Goal: Book appointment/travel/reservation

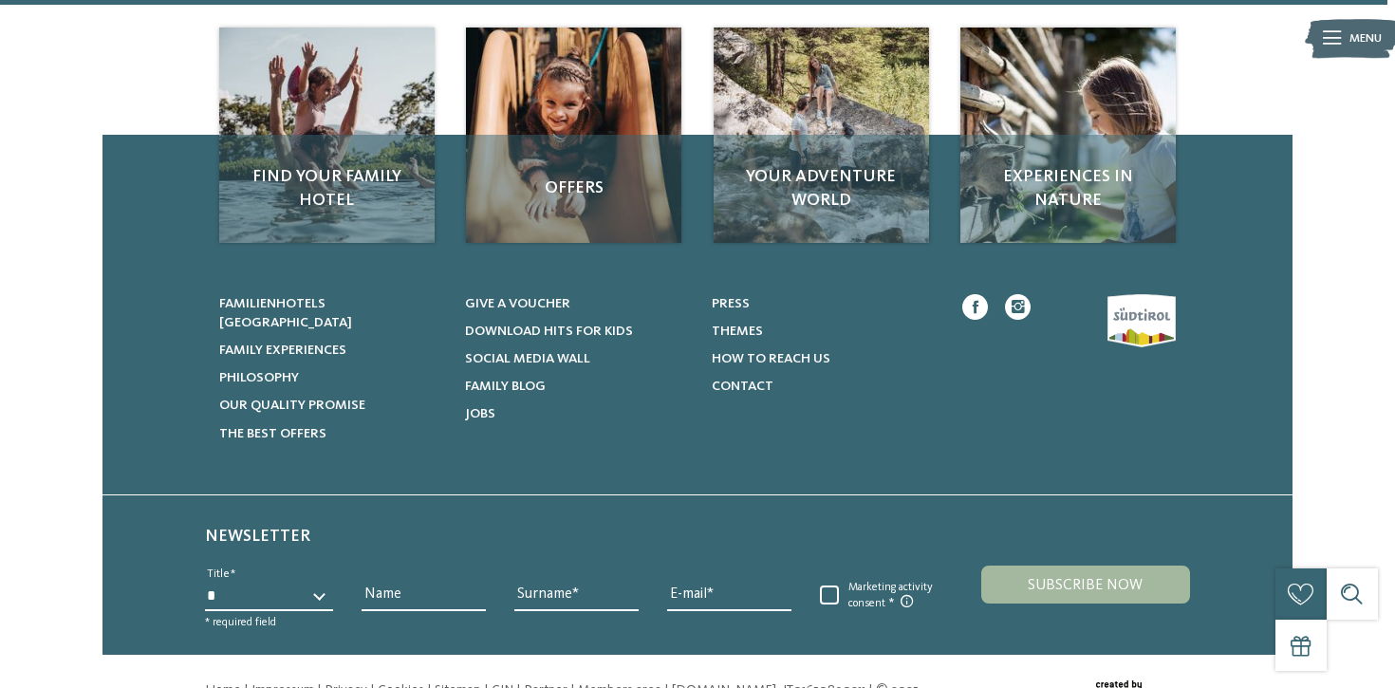
scroll to position [2873, 0]
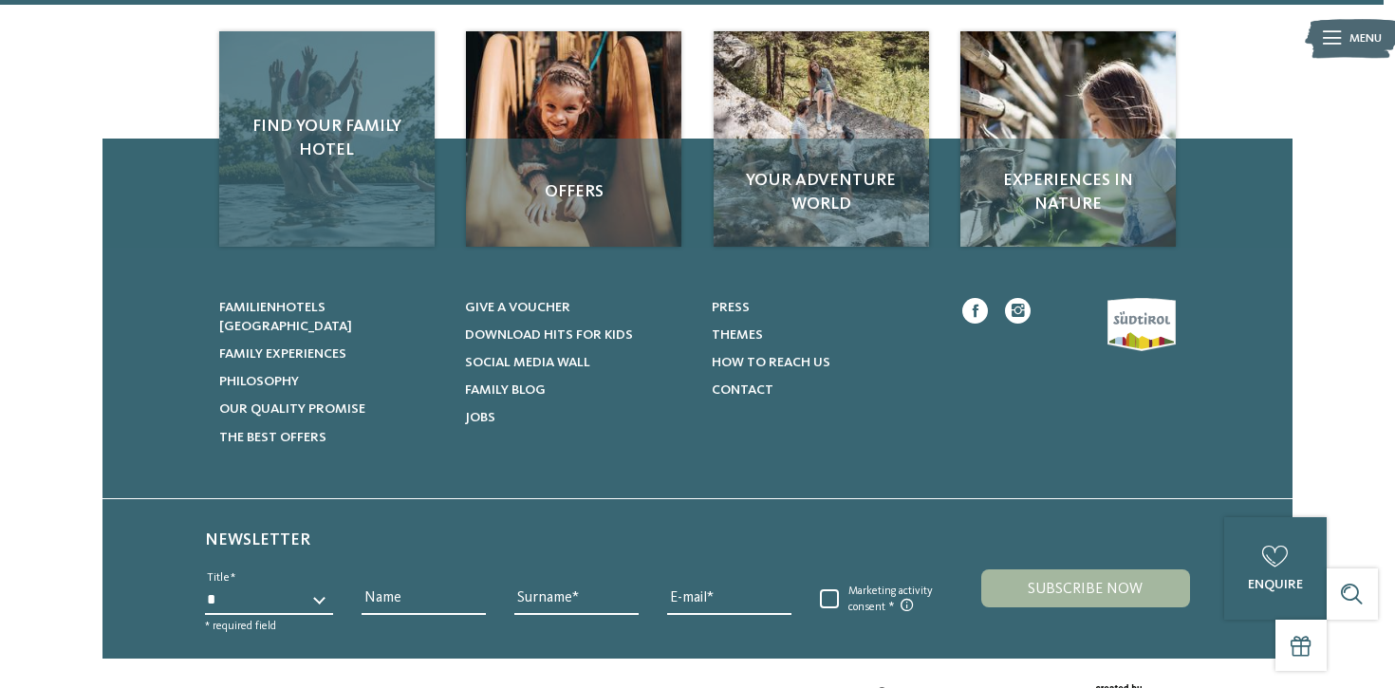
click at [340, 45] on div "Find your family hotel" at bounding box center [326, 138] width 215 height 215
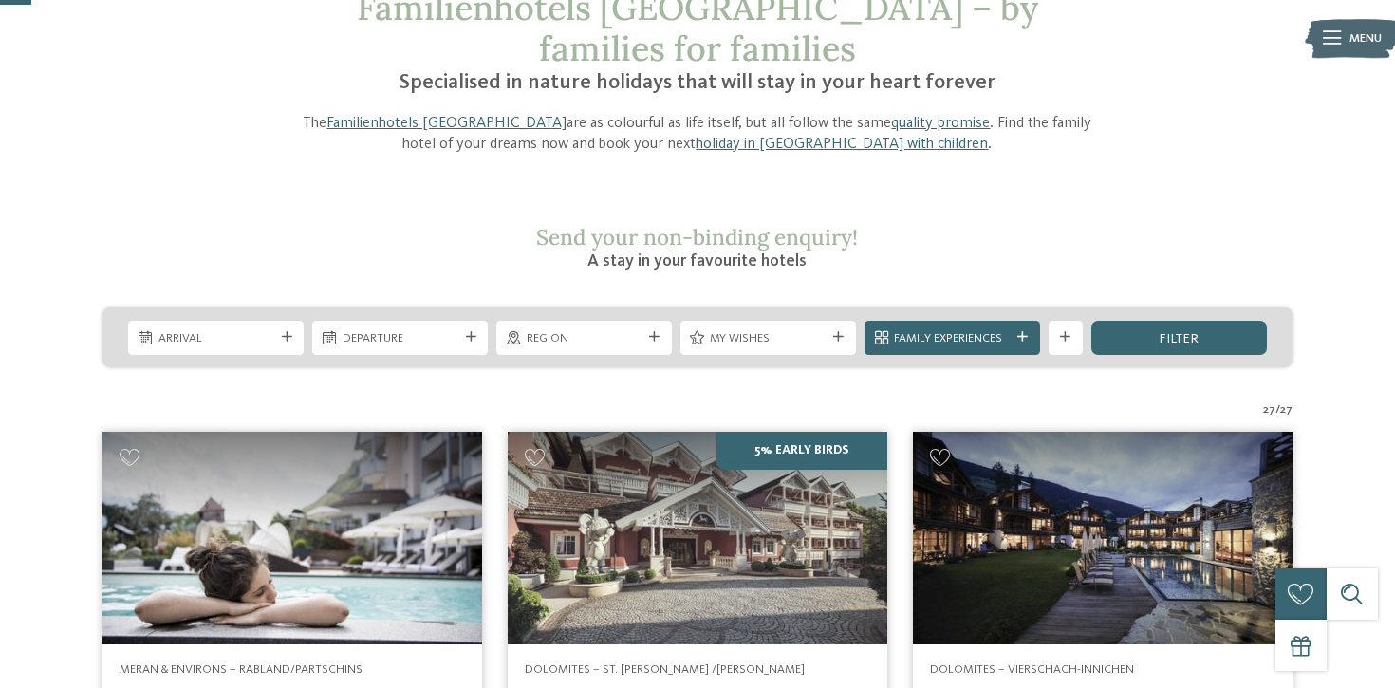
click at [165, 330] on span "Arrival" at bounding box center [217, 338] width 116 height 17
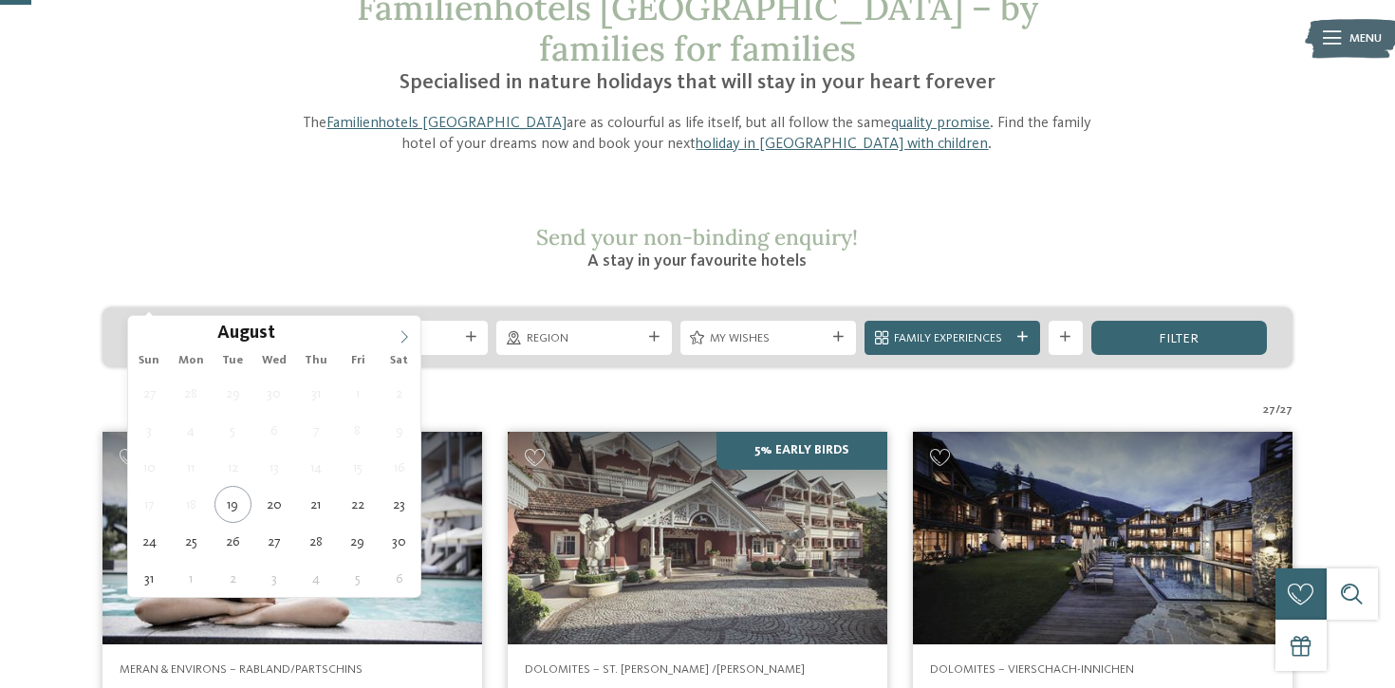
click at [406, 337] on icon at bounding box center [404, 337] width 7 height 12
type input "****"
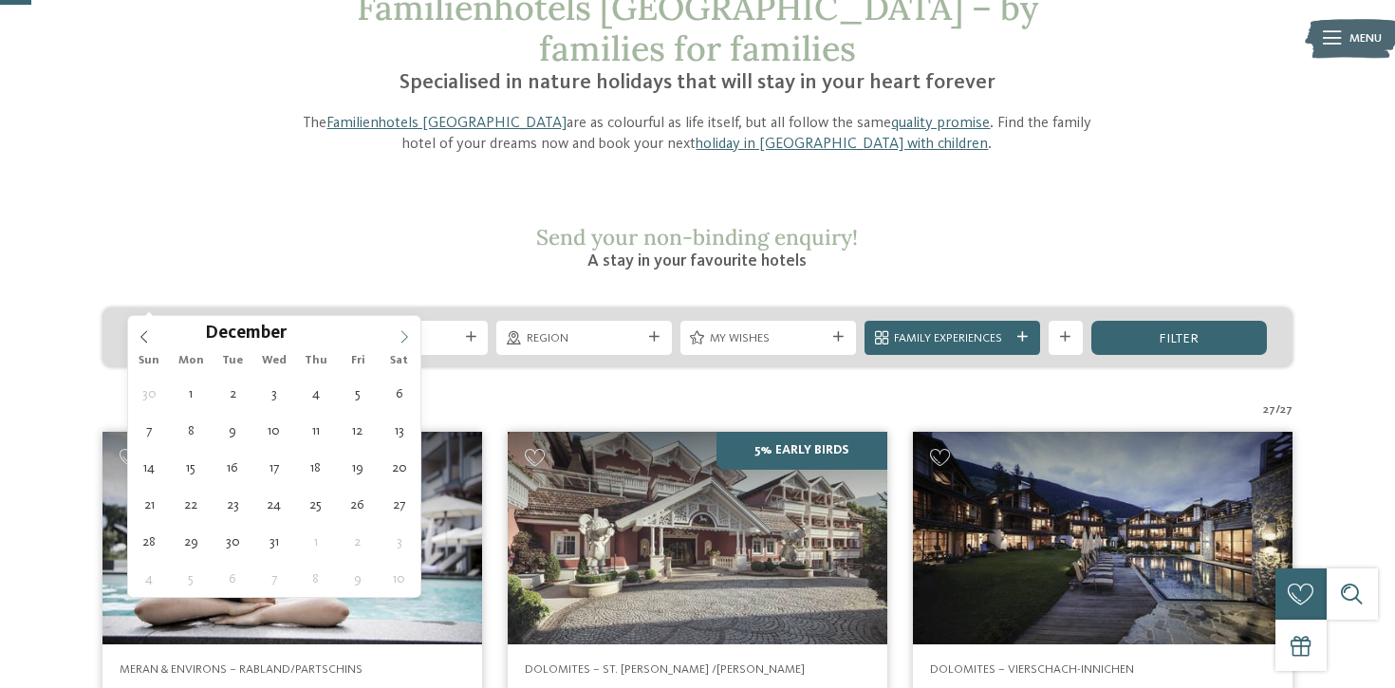
click at [406, 339] on icon at bounding box center [404, 336] width 13 height 13
type div "03.01.2026"
type input "****"
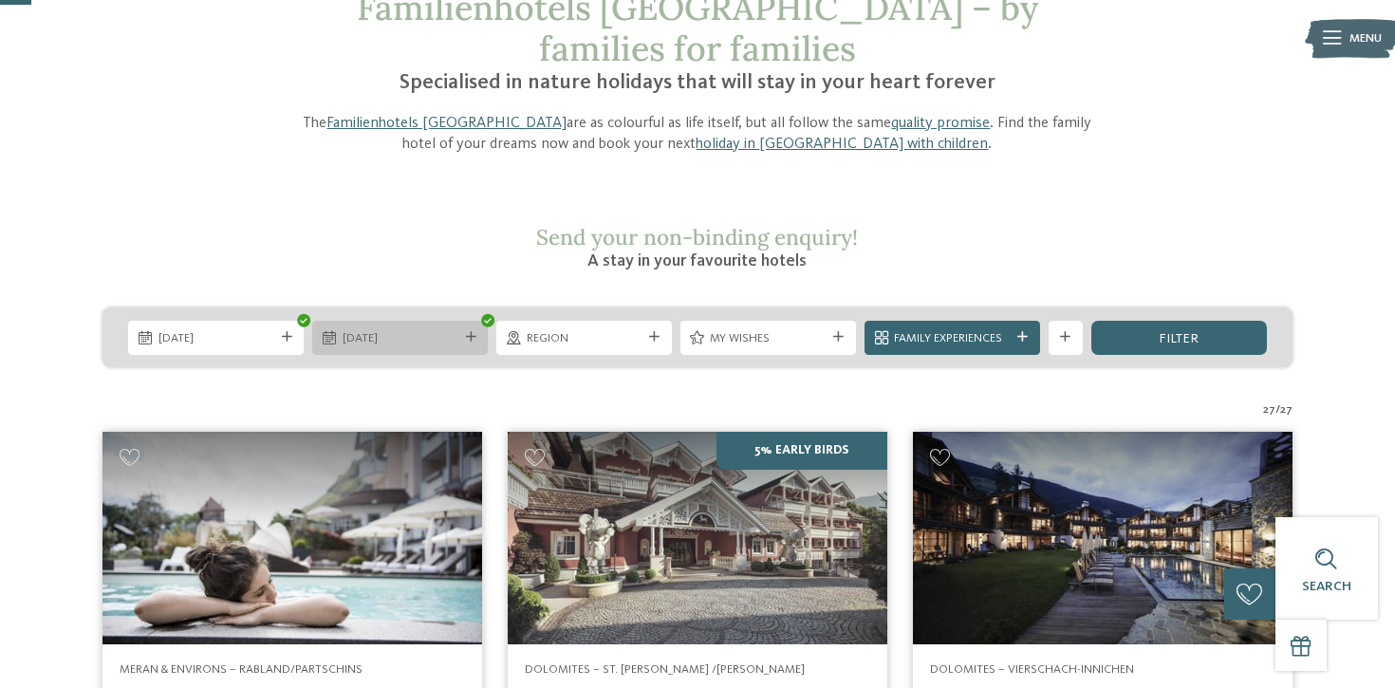
click at [409, 330] on span "03.01.2026" at bounding box center [401, 338] width 116 height 17
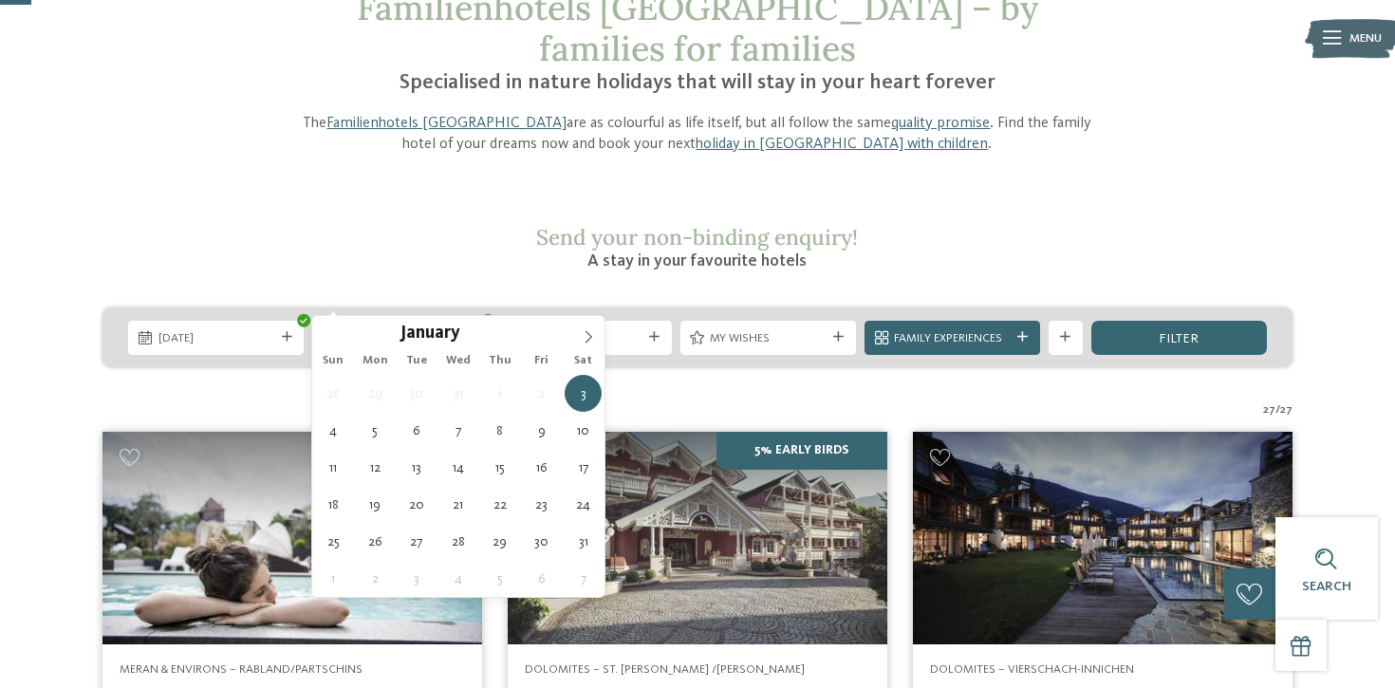
type div "10.01.2026"
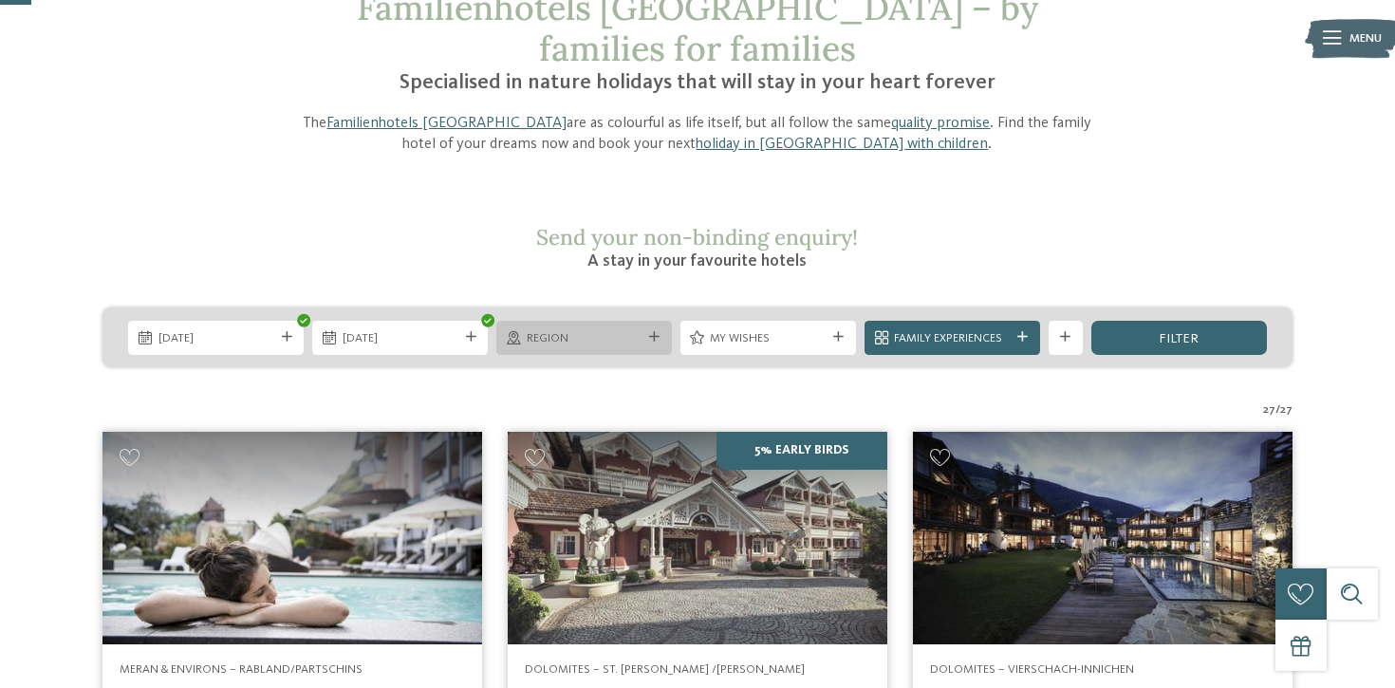
click at [654, 332] on icon at bounding box center [654, 337] width 10 height 10
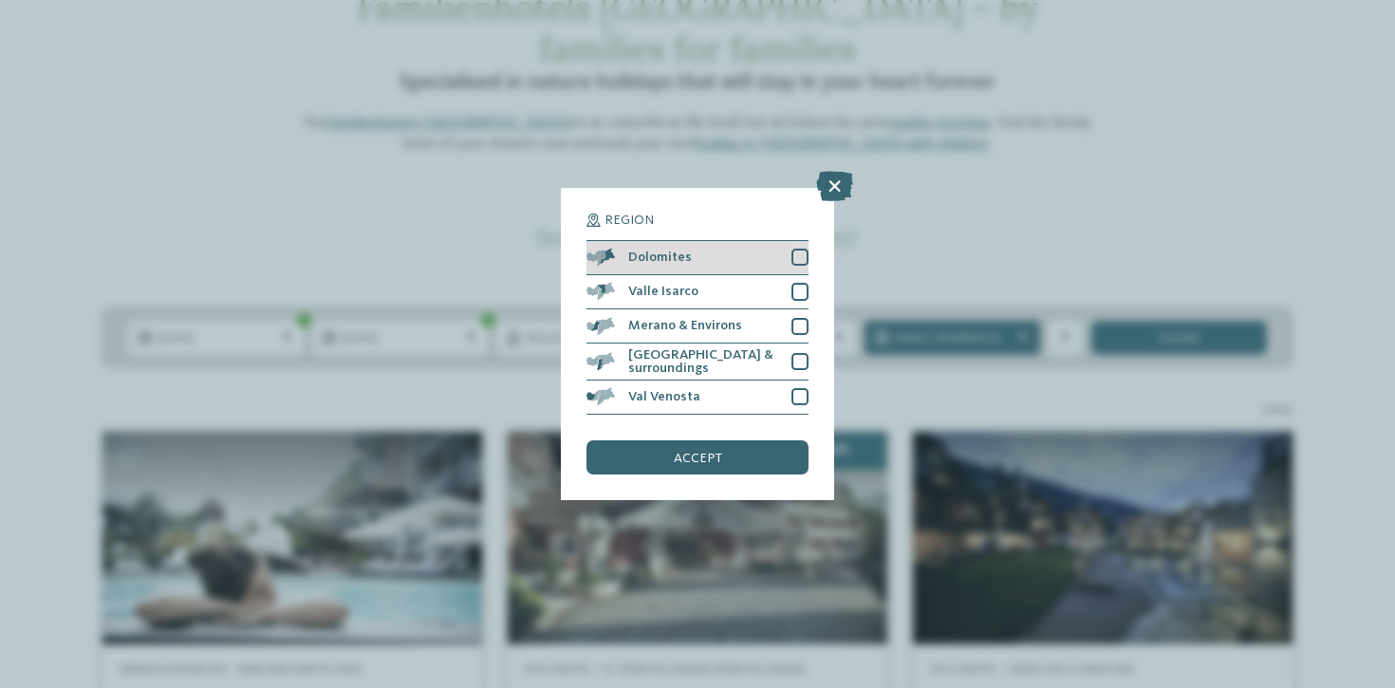
click at [711, 263] on div "Dolomites" at bounding box center [698, 258] width 222 height 34
click at [687, 452] on span "accept" at bounding box center [698, 458] width 48 height 13
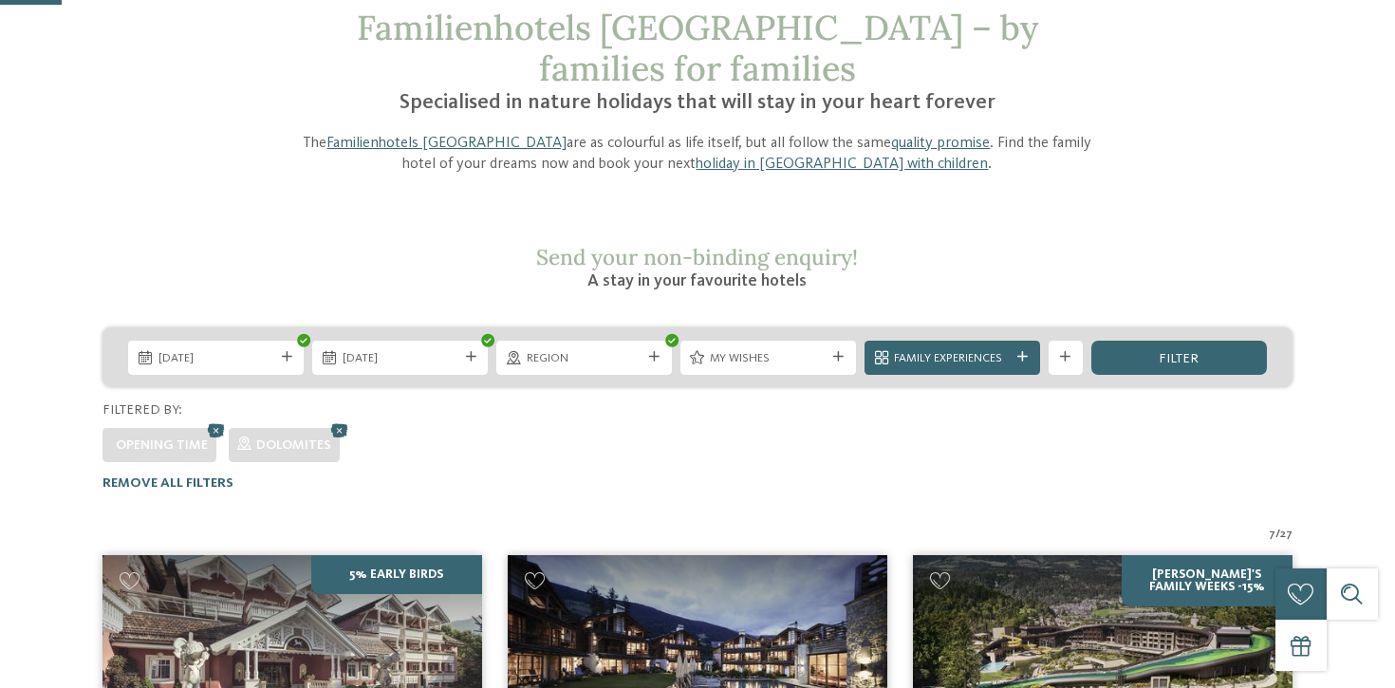
scroll to position [96, 0]
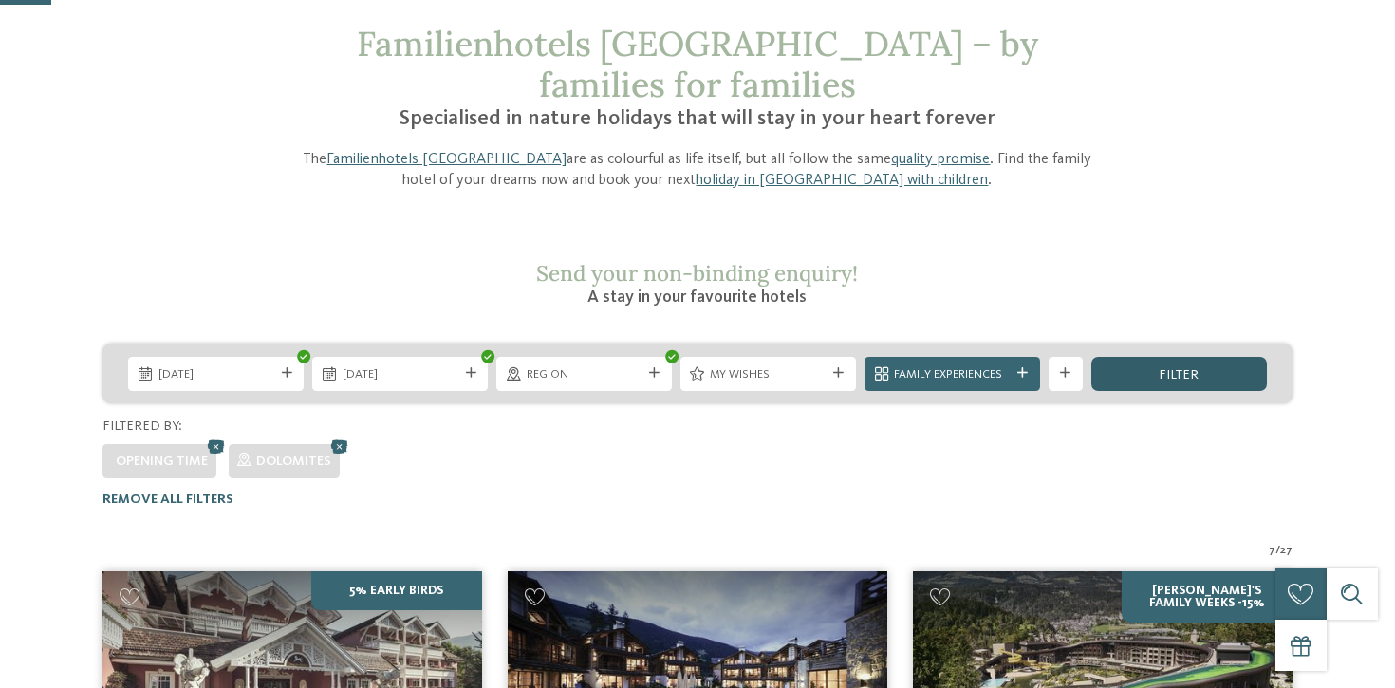
click at [1134, 357] on div "filter" at bounding box center [1179, 374] width 176 height 34
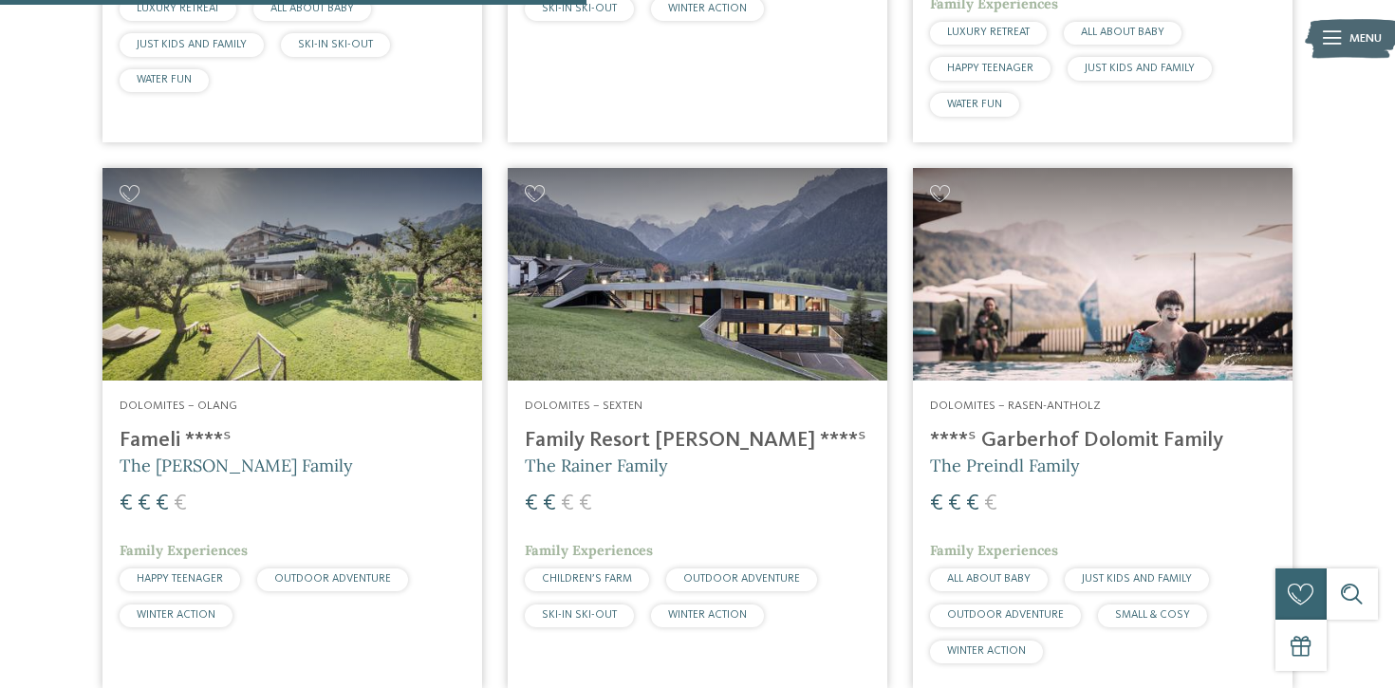
scroll to position [1093, 0]
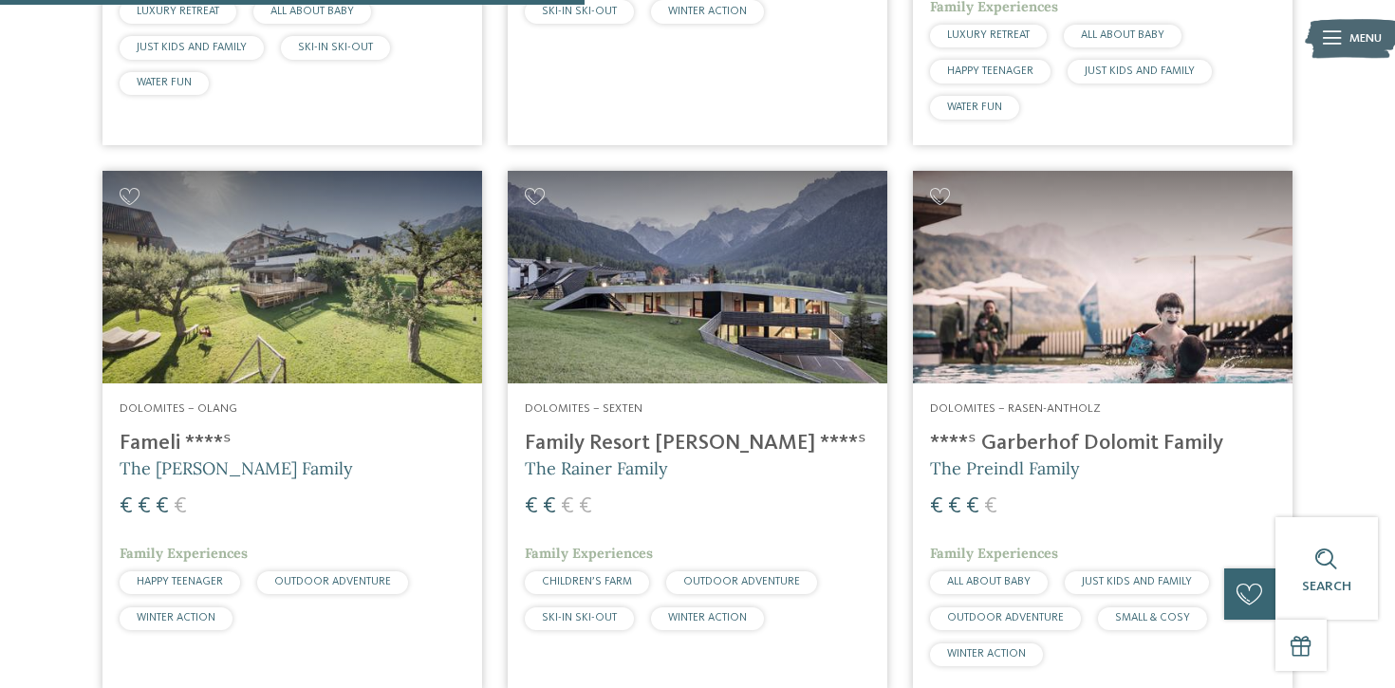
click at [247, 225] on img at bounding box center [293, 278] width 380 height 214
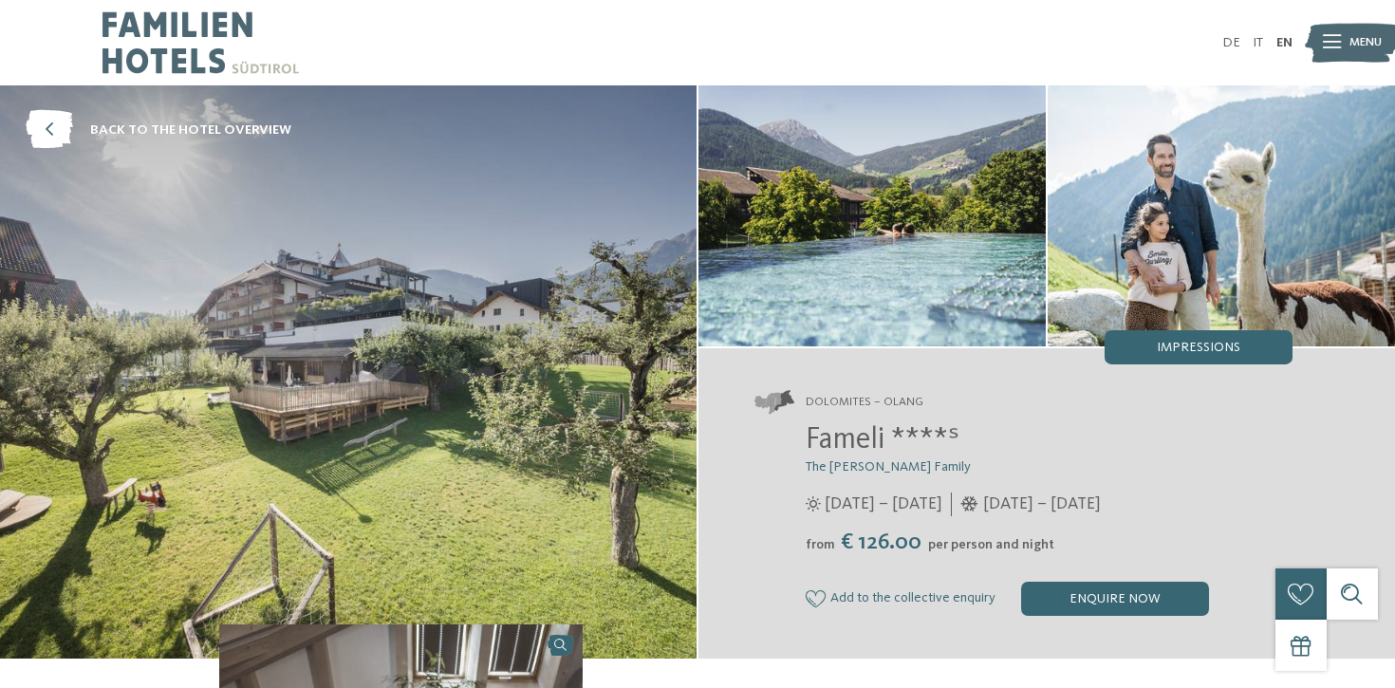
click at [256, 360] on img at bounding box center [348, 371] width 697 height 573
click at [61, 125] on icon at bounding box center [49, 130] width 47 height 39
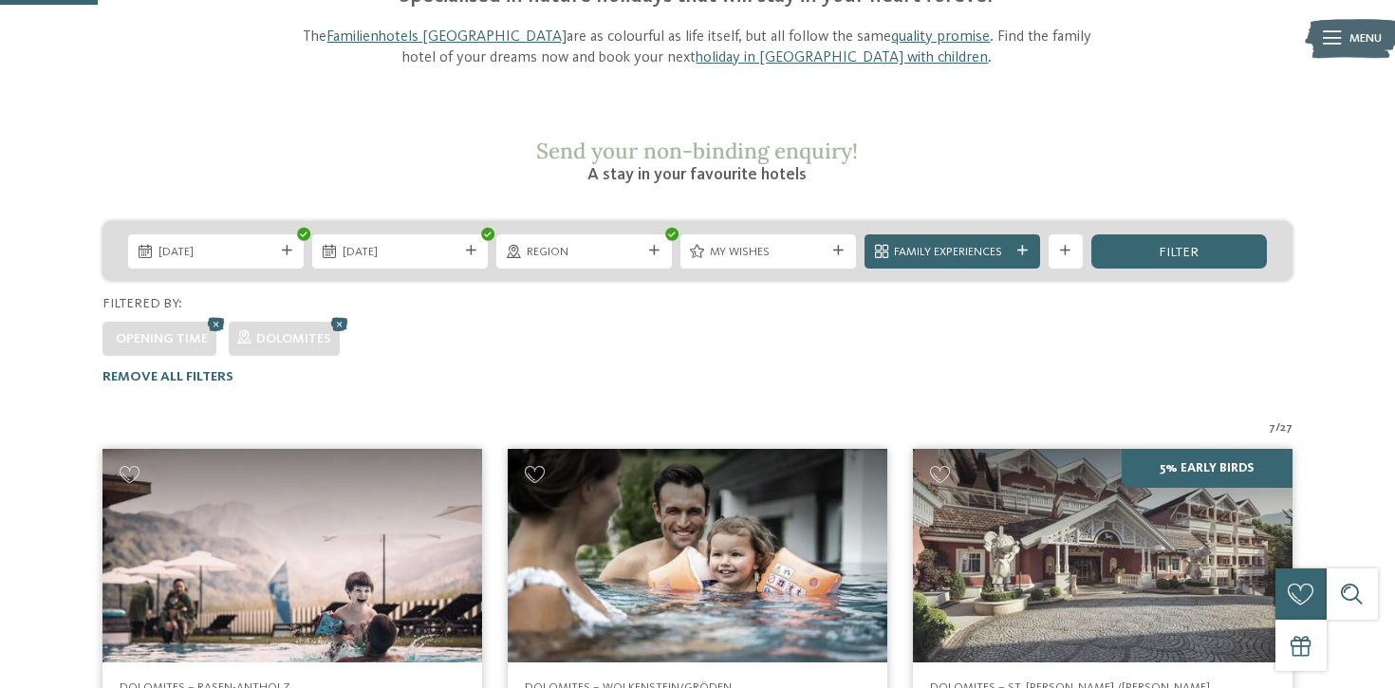
scroll to position [181, 0]
